Goal: Information Seeking & Learning: Check status

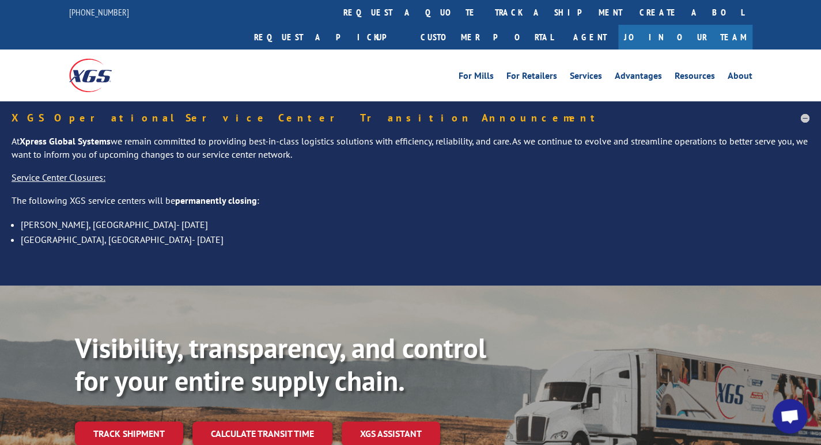
click at [153, 422] on link "Track shipment" at bounding box center [129, 434] width 108 height 24
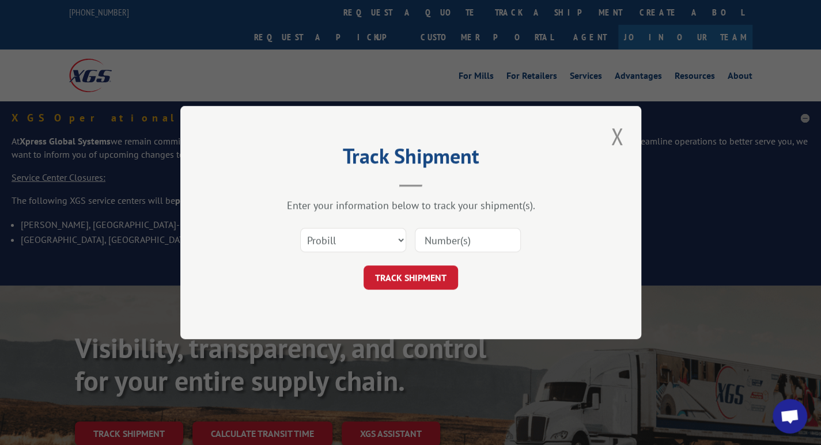
click at [431, 247] on input at bounding box center [468, 240] width 106 height 24
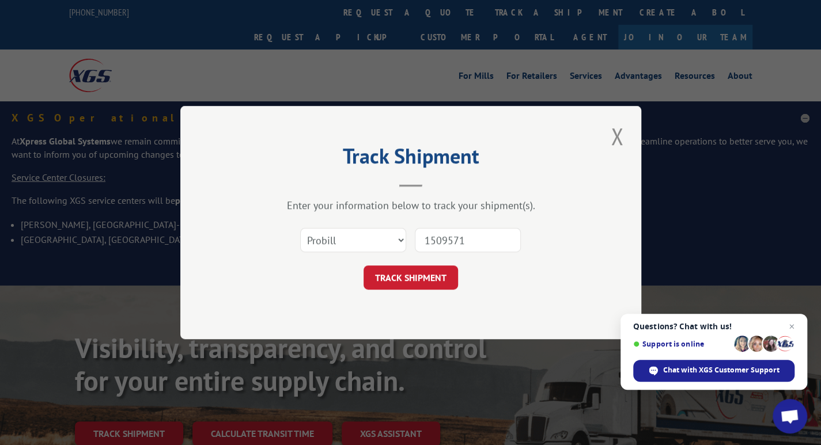
type input "15095718"
click button "TRACK SHIPMENT" at bounding box center [411, 278] width 95 height 24
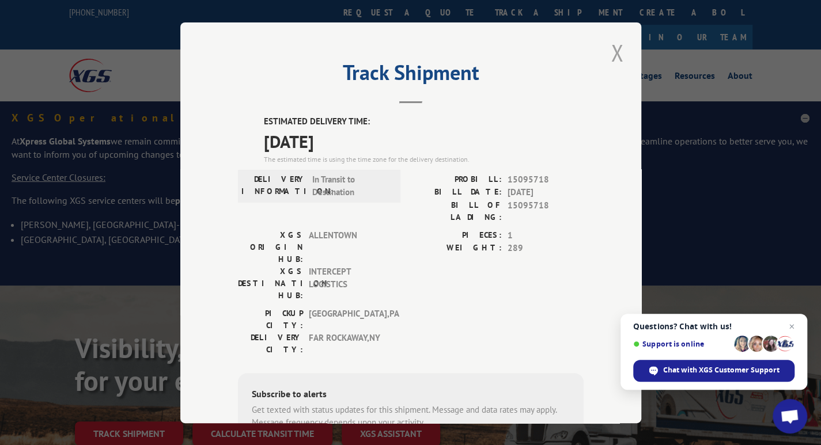
click at [610, 52] on button "Close modal" at bounding box center [617, 53] width 20 height 32
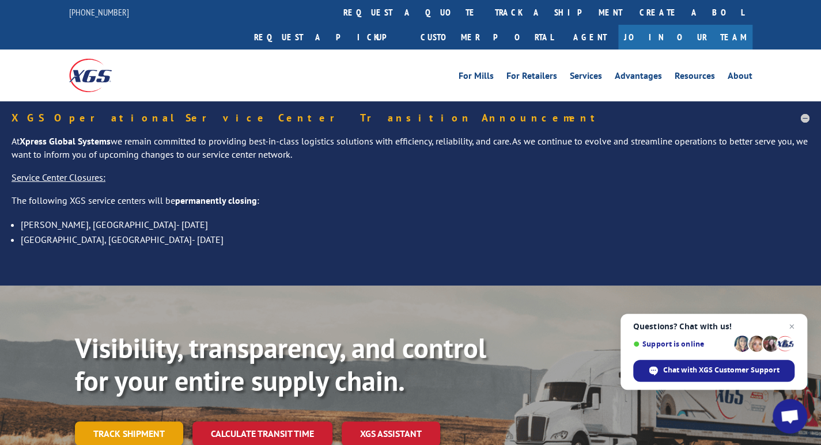
click at [145, 422] on link "Track shipment" at bounding box center [129, 434] width 108 height 24
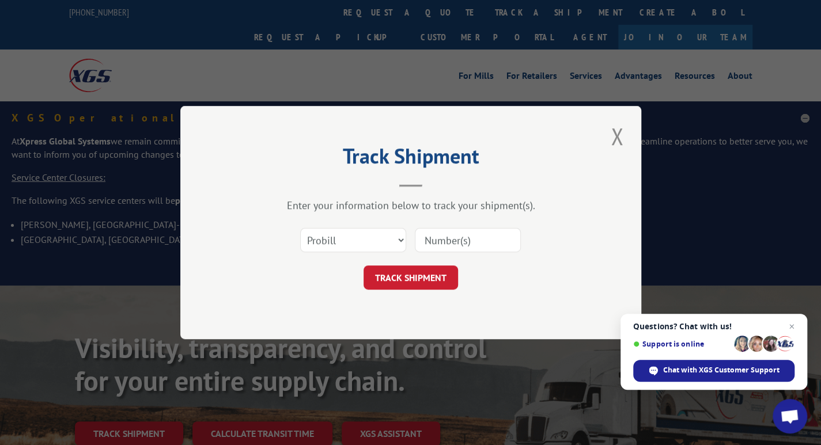
click at [427, 243] on input at bounding box center [468, 240] width 106 height 24
type input "17539504"
click at [409, 270] on button "TRACK SHIPMENT" at bounding box center [411, 278] width 95 height 24
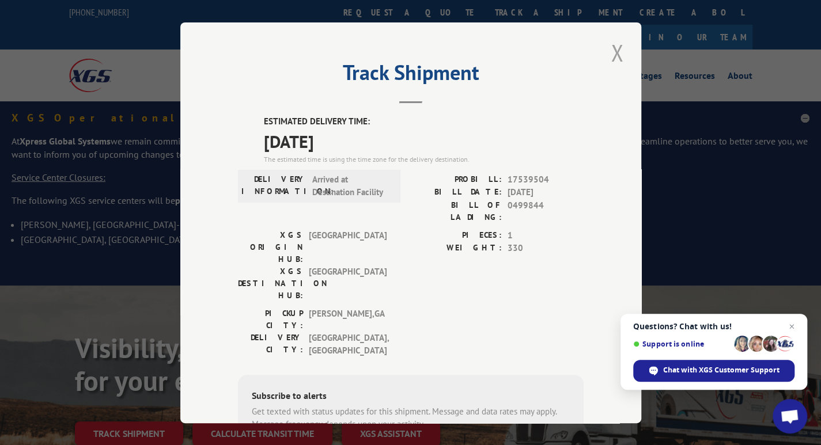
click at [610, 54] on button "Close modal" at bounding box center [617, 53] width 20 height 32
